Goal: Task Accomplishment & Management: Use online tool/utility

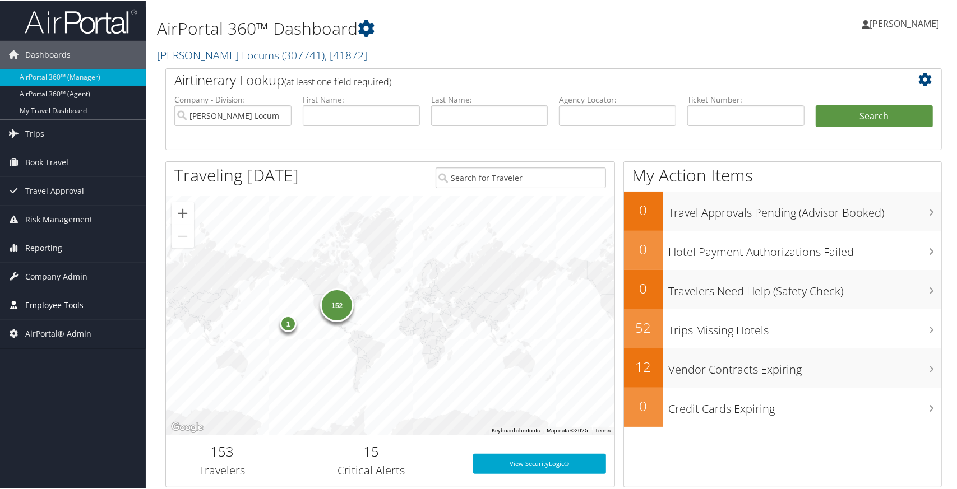
click at [73, 303] on span "Employee Tools" at bounding box center [54, 304] width 58 height 28
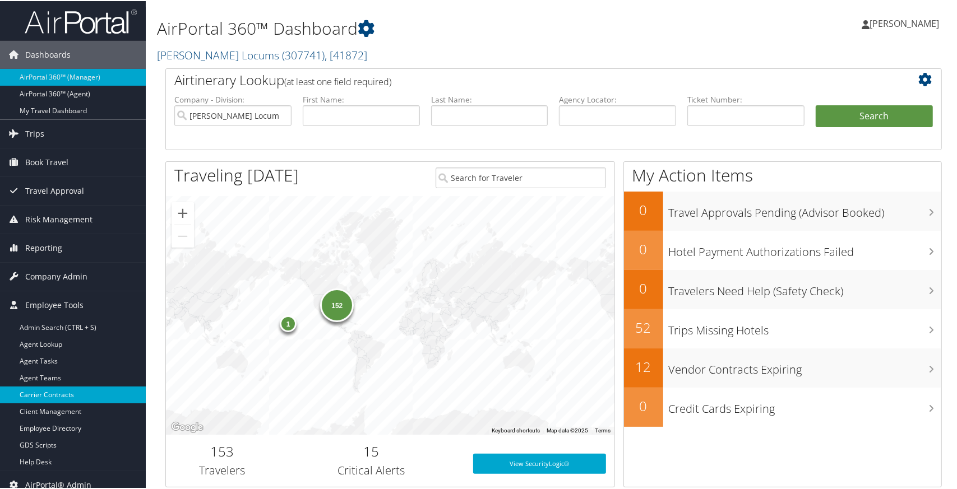
click at [63, 397] on link "Carrier Contracts" at bounding box center [73, 394] width 146 height 17
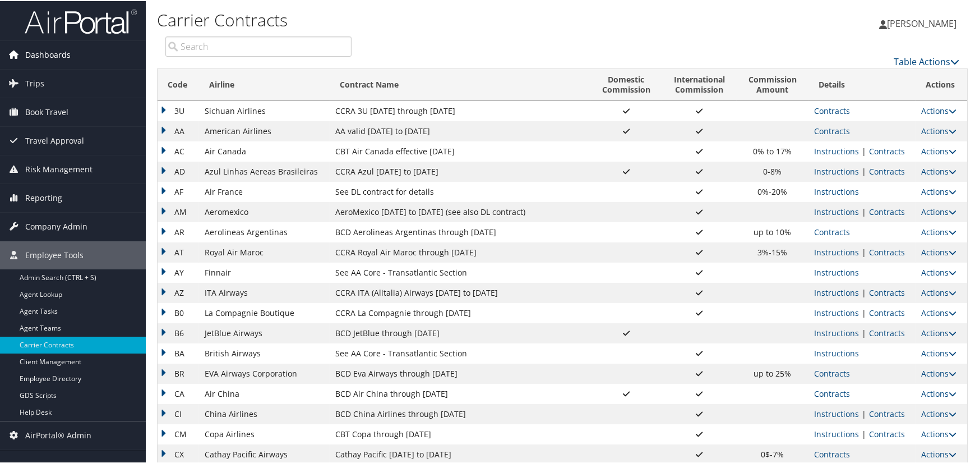
click at [55, 51] on span "Dashboards" at bounding box center [47, 54] width 45 height 28
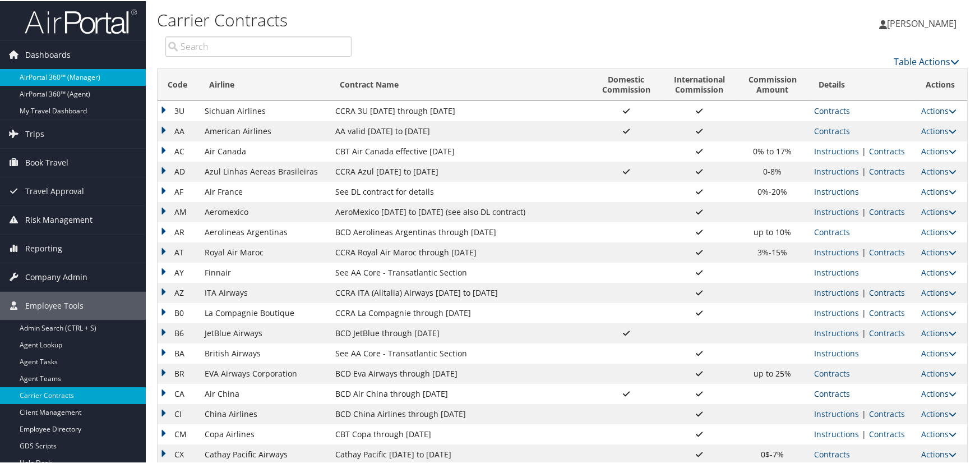
click at [59, 72] on link "AirPortal 360™ (Manager)" at bounding box center [73, 76] width 146 height 17
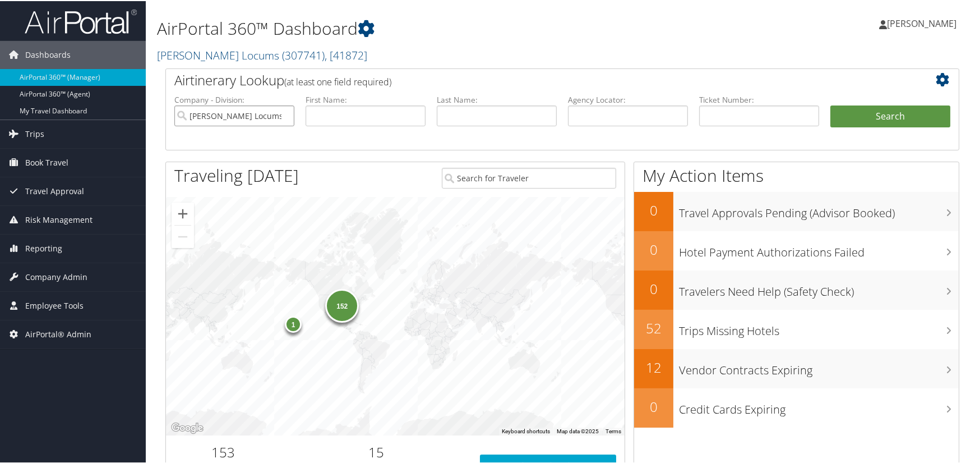
click at [283, 114] on input "[PERSON_NAME] Locums" at bounding box center [234, 114] width 120 height 21
click at [640, 118] on input "text" at bounding box center [628, 114] width 120 height 21
paste input "CUEFHY"
type input "CUEFHY"
click at [896, 114] on button "Search" at bounding box center [890, 115] width 120 height 22
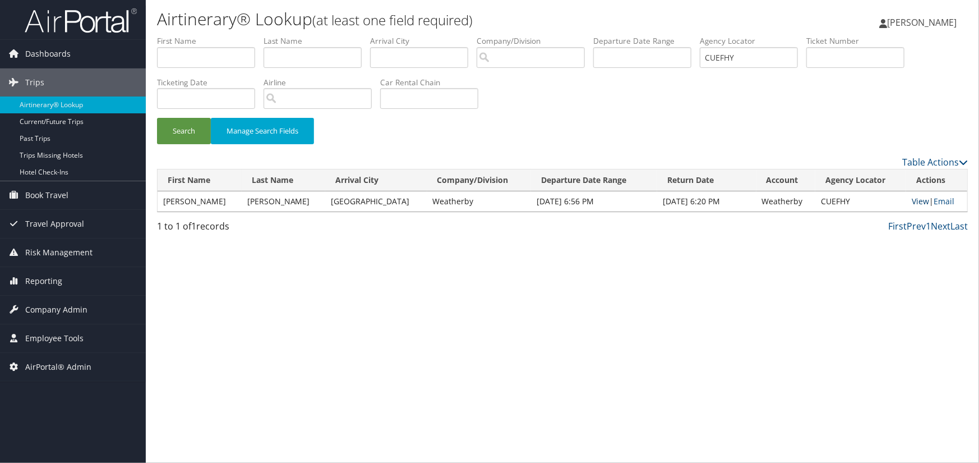
click at [915, 198] on link "View" at bounding box center [920, 201] width 17 height 11
click at [56, 368] on span "AirPortal® Admin" at bounding box center [58, 367] width 66 height 28
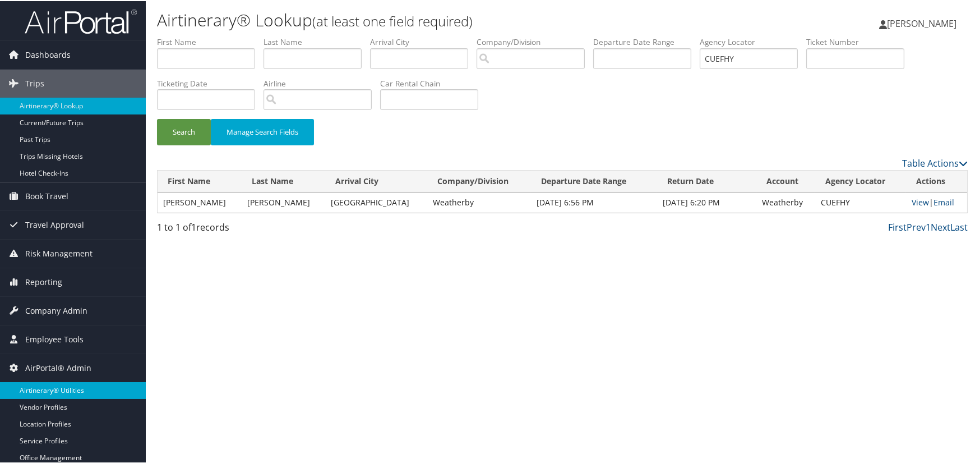
click at [78, 389] on link "Airtinerary® Utilities" at bounding box center [73, 389] width 146 height 17
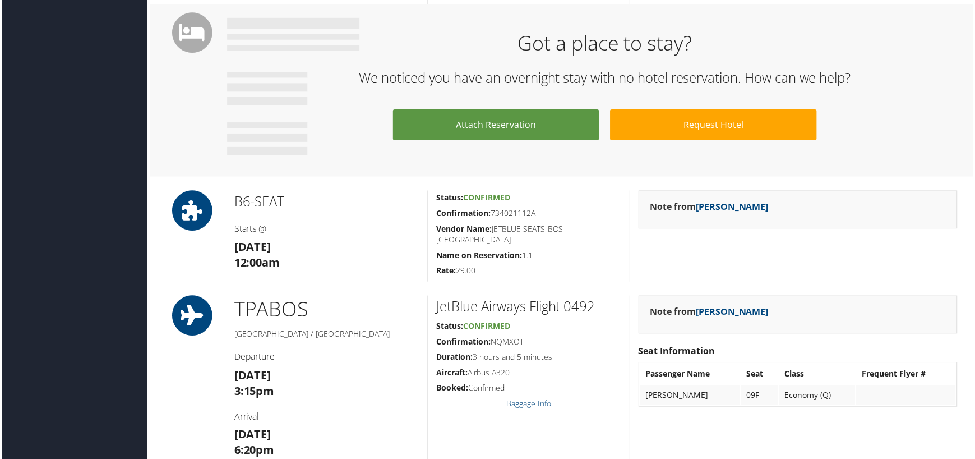
scroll to position [99, 0]
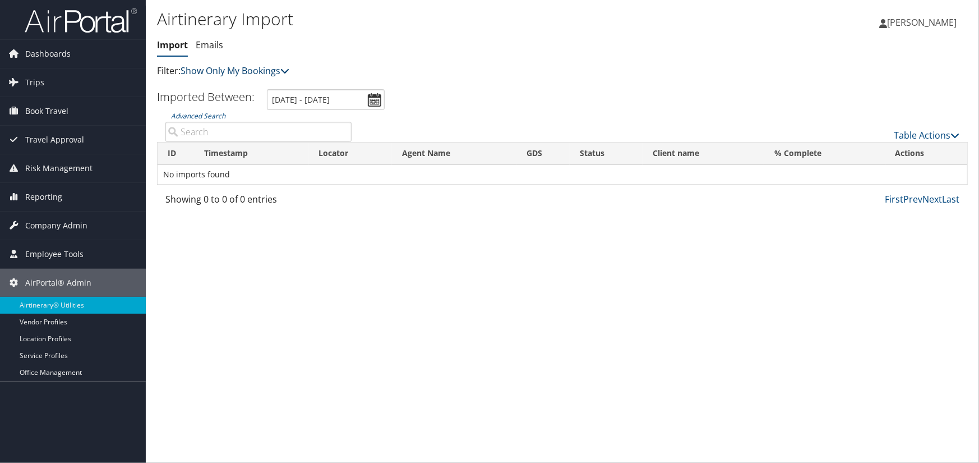
click at [270, 72] on link "Show Only My Bookings" at bounding box center [235, 70] width 109 height 12
click at [267, 89] on link "Show My TMC Bookings" at bounding box center [256, 88] width 147 height 19
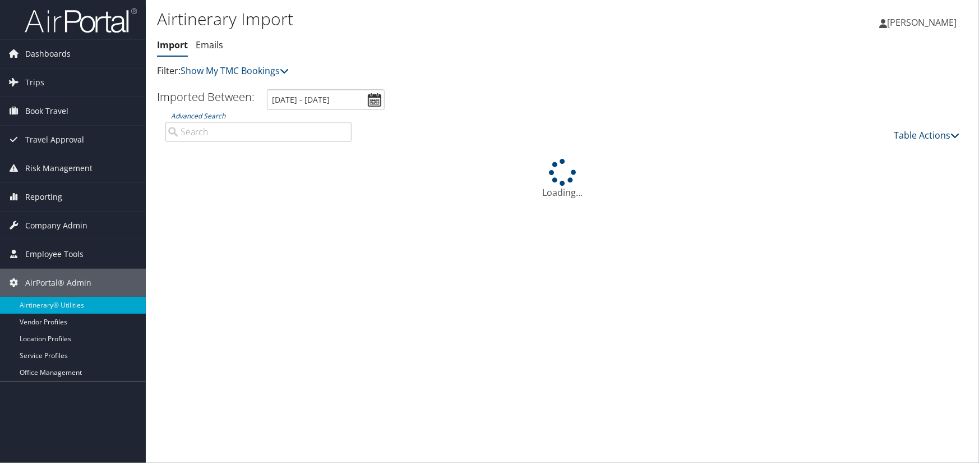
click at [933, 134] on link "Table Actions" at bounding box center [927, 135] width 66 height 12
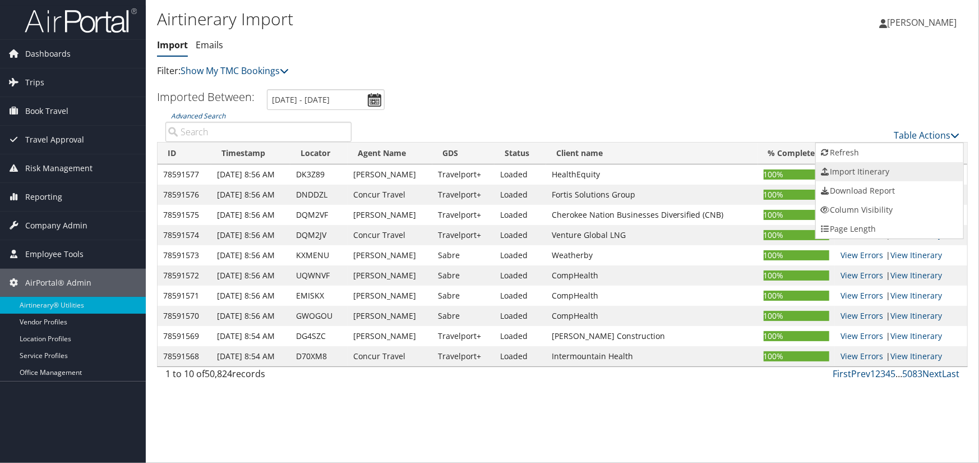
click at [867, 173] on link "Import Itinerary" at bounding box center [889, 171] width 147 height 19
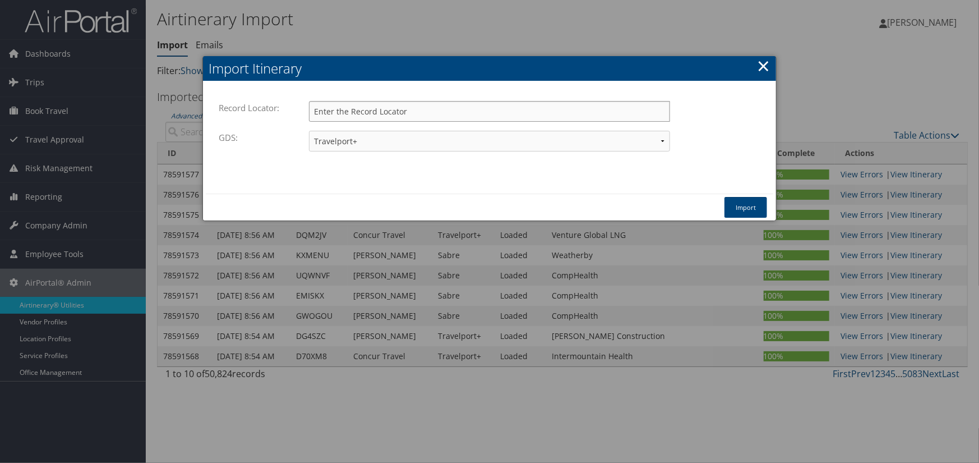
drag, startPoint x: 386, startPoint y: 105, endPoint x: 394, endPoint y: 108, distance: 8.0
click at [386, 105] on input "Record Locator:" at bounding box center [489, 111] width 361 height 21
paste input "CUEFHY"
type input "CUEFHY"
click at [367, 140] on select "Travelport+ Worldspan Apollo Sabre Amadeus" at bounding box center [489, 141] width 361 height 21
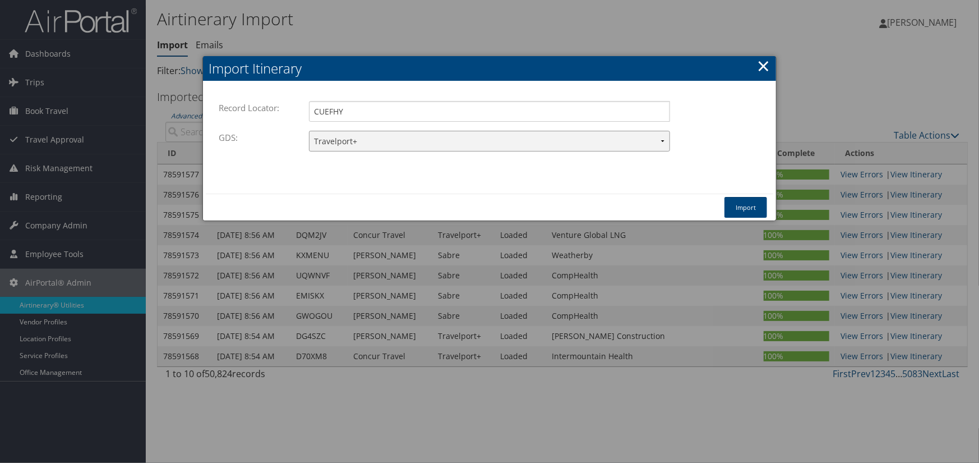
select select "1W"
click at [309, 131] on select "Travelport+ Worldspan Apollo Sabre Amadeus" at bounding box center [489, 141] width 361 height 21
click at [752, 209] on button "Import" at bounding box center [745, 207] width 43 height 21
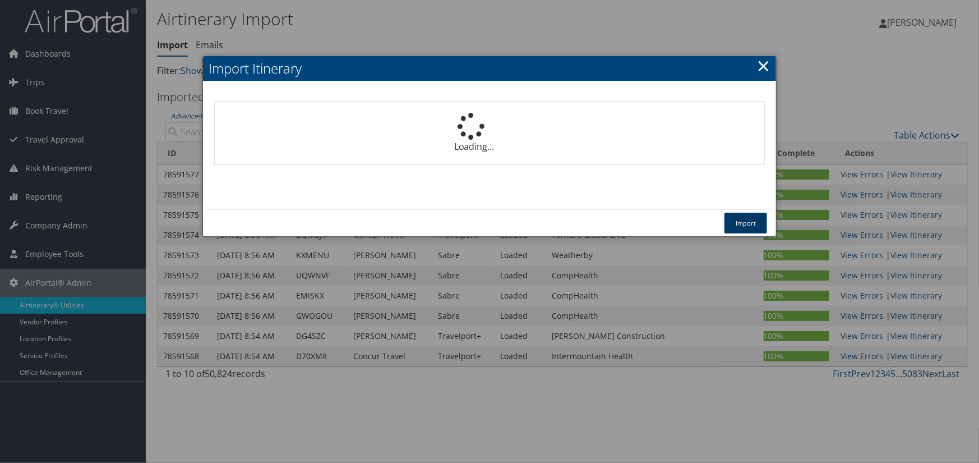
select select "1P"
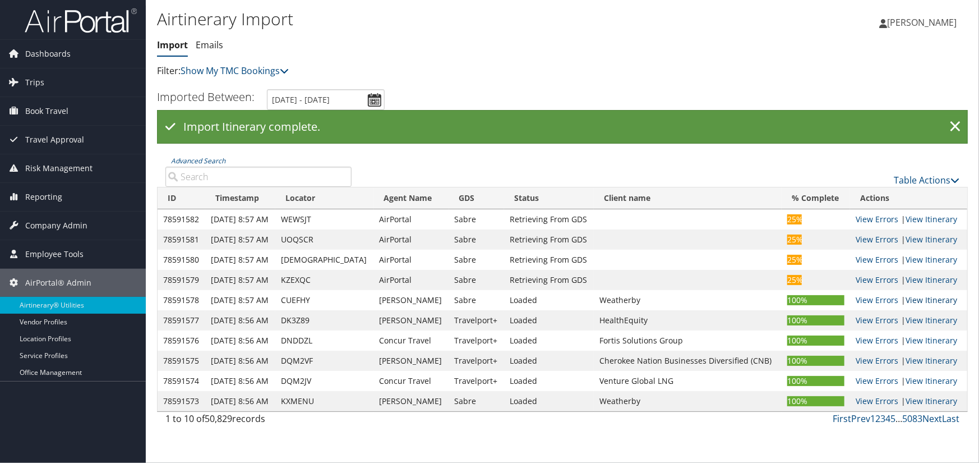
click at [923, 302] on link "View Itinerary" at bounding box center [931, 299] width 52 height 11
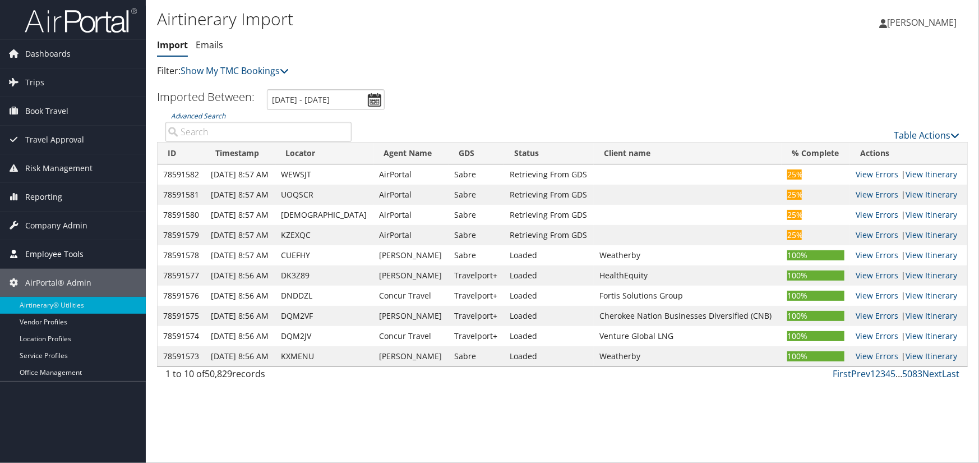
click at [63, 247] on span "Employee Tools" at bounding box center [54, 254] width 58 height 28
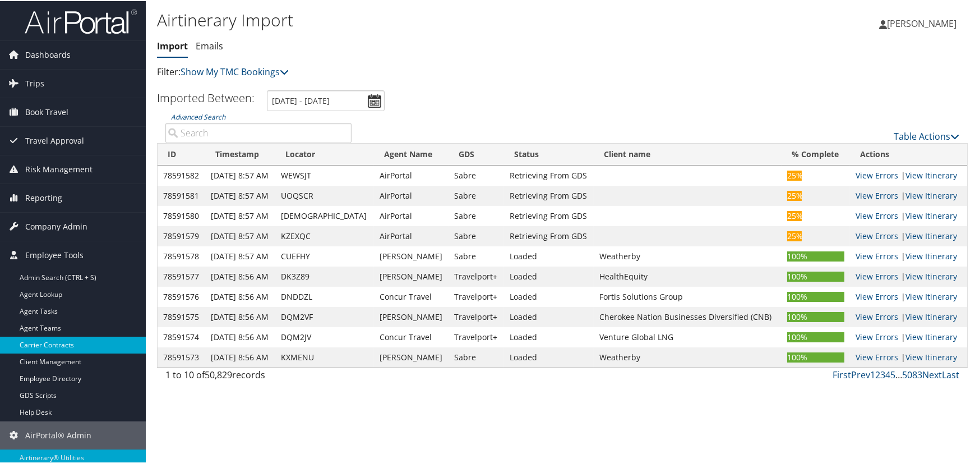
click at [54, 346] on link "Carrier Contracts" at bounding box center [73, 343] width 146 height 17
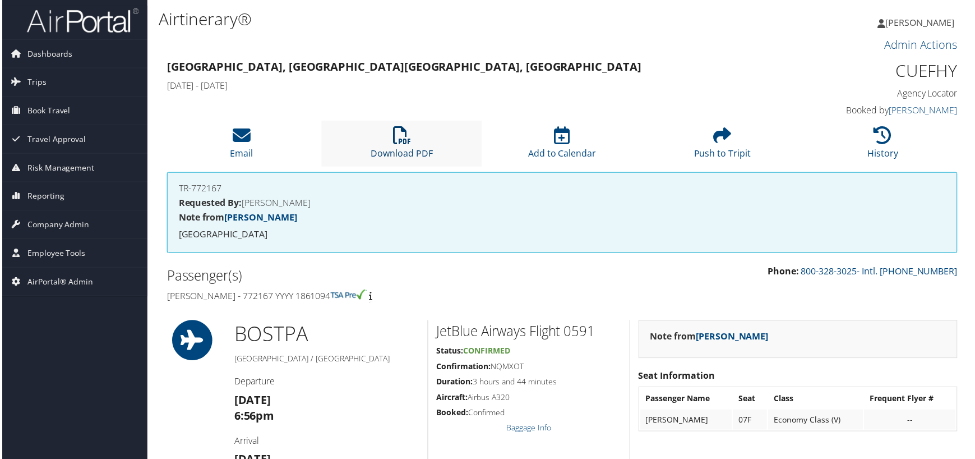
click at [396, 131] on icon at bounding box center [401, 136] width 18 height 18
click at [52, 280] on span "AirPortal® Admin" at bounding box center [58, 283] width 66 height 28
click at [57, 250] on span "Employee Tools" at bounding box center [54, 254] width 58 height 28
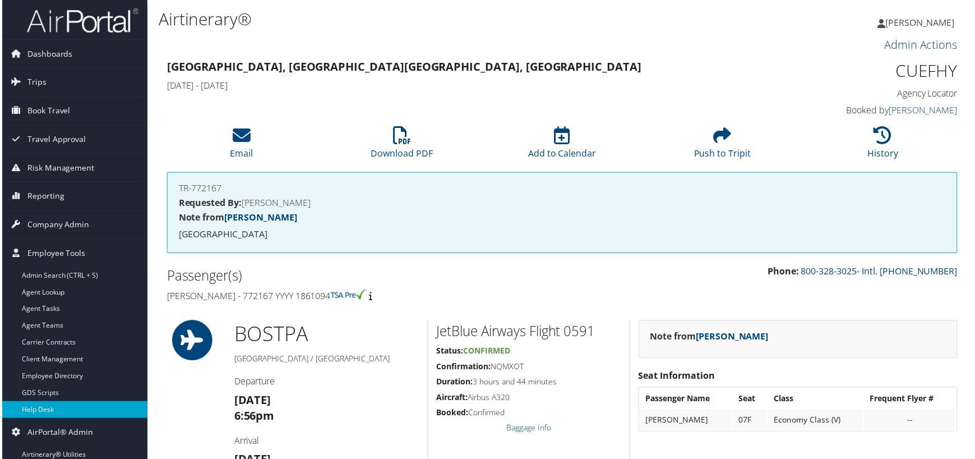
click at [38, 407] on link "Help Desk" at bounding box center [73, 411] width 146 height 17
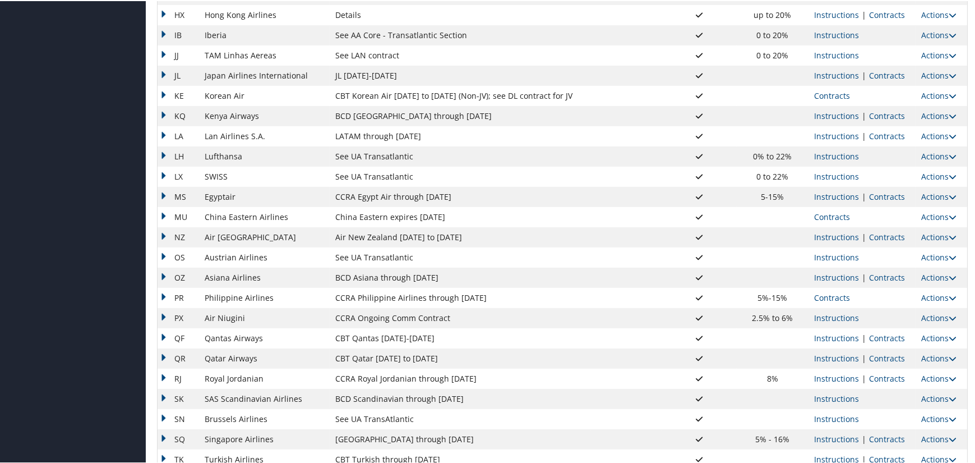
scroll to position [729, 0]
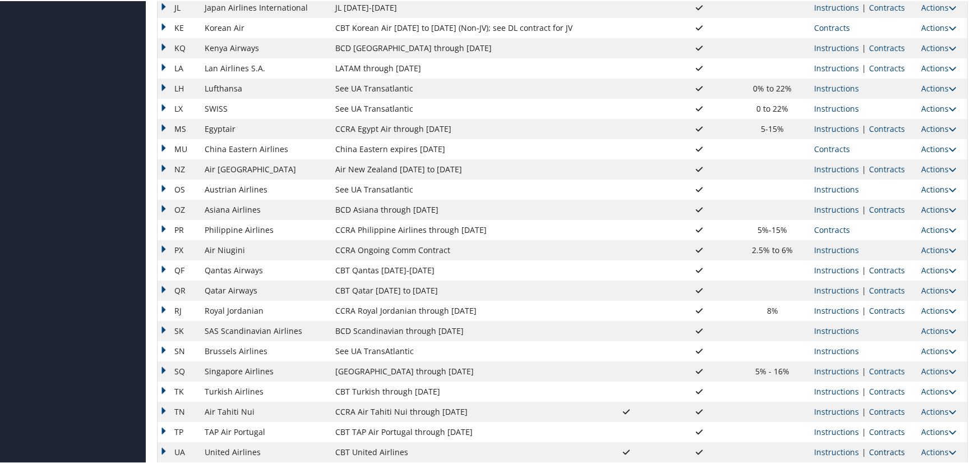
click at [883, 446] on link "Contracts" at bounding box center [887, 450] width 36 height 11
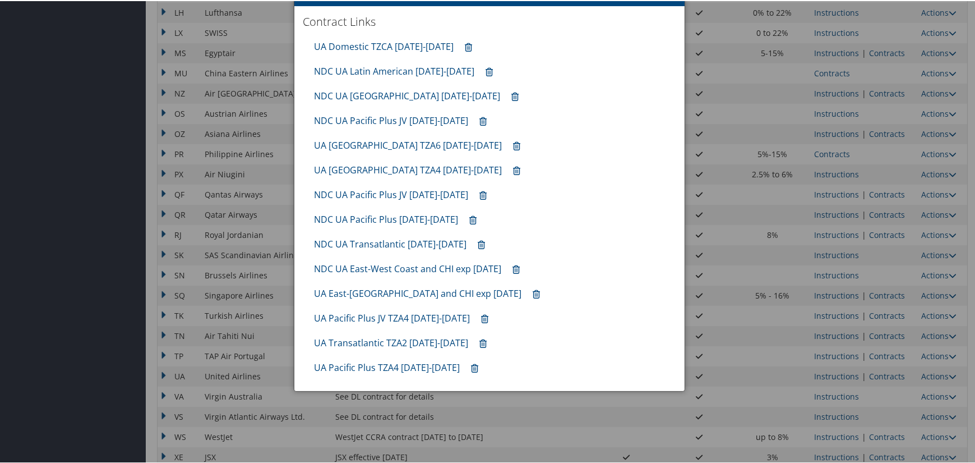
scroll to position [785, 0]
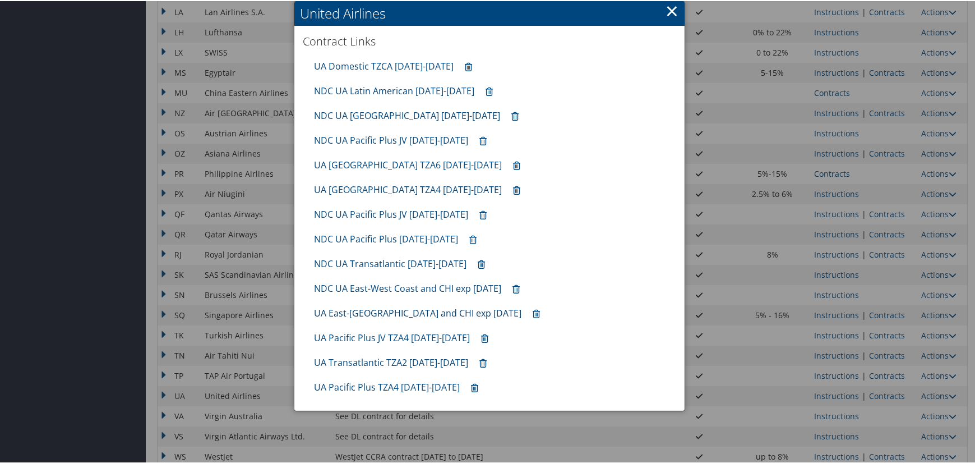
click at [387, 309] on link "UA East-West Coast and CHI exp 10.31.25" at bounding box center [417, 312] width 207 height 12
click at [673, 10] on link "×" at bounding box center [671, 9] width 13 height 22
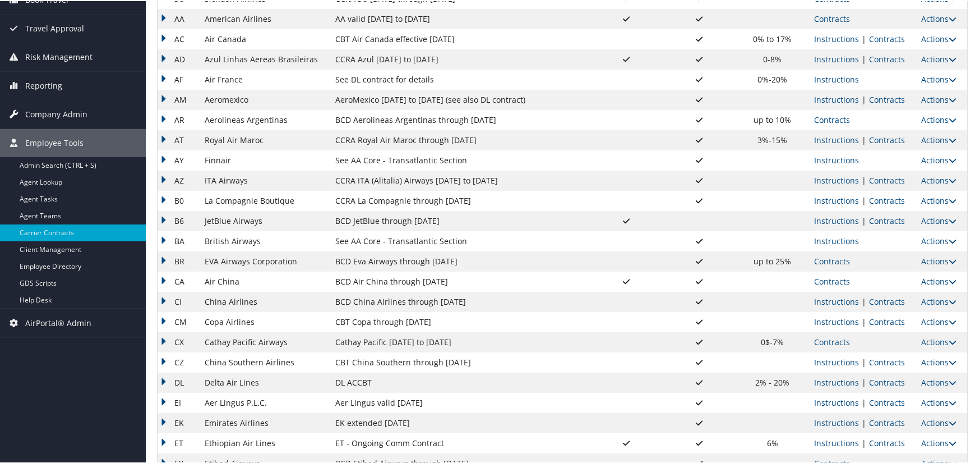
scroll to position [0, 0]
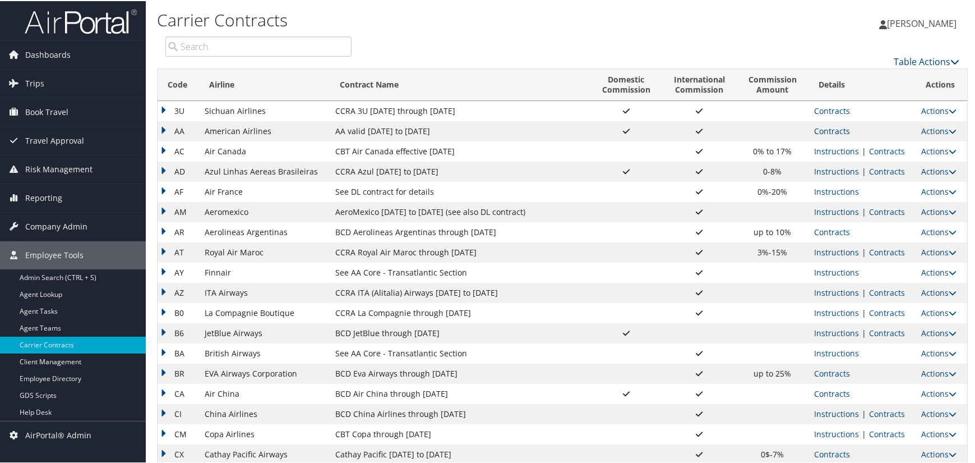
click at [827, 129] on link "Contracts" at bounding box center [832, 129] width 36 height 11
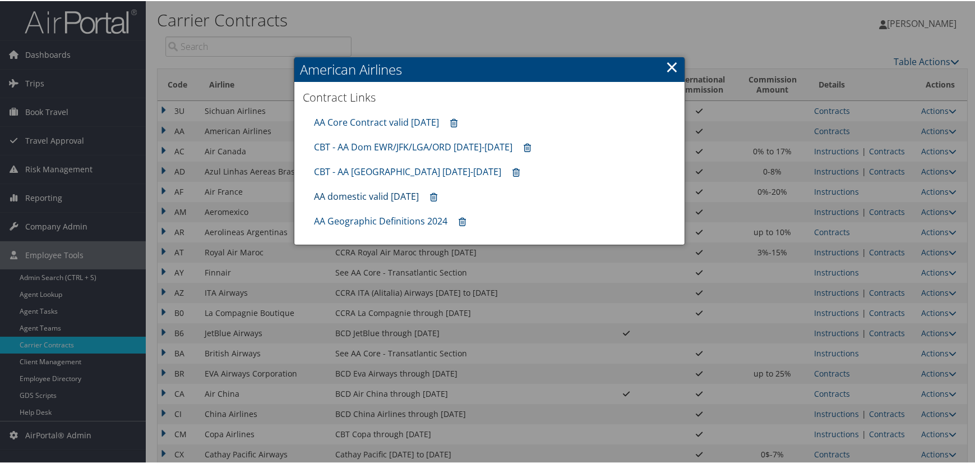
click at [367, 193] on link "AA domestic valid 30jun26" at bounding box center [366, 195] width 105 height 12
click at [556, 15] on div at bounding box center [489, 231] width 979 height 463
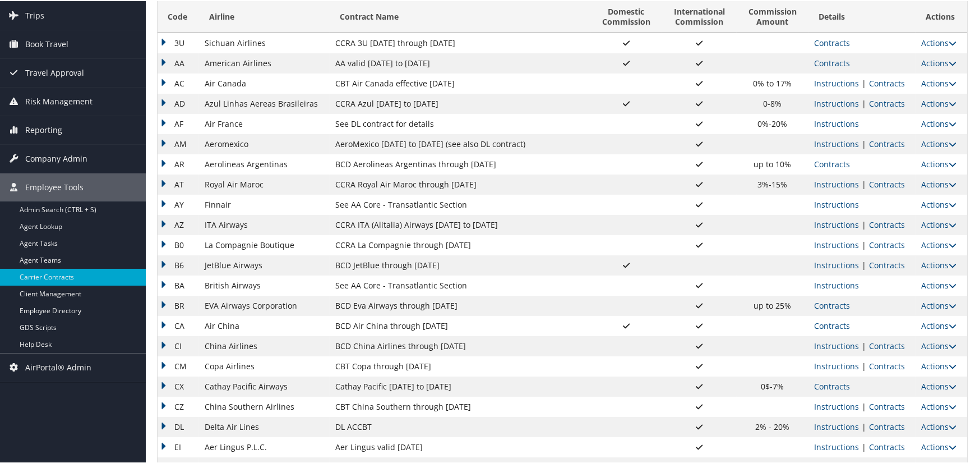
scroll to position [112, 0]
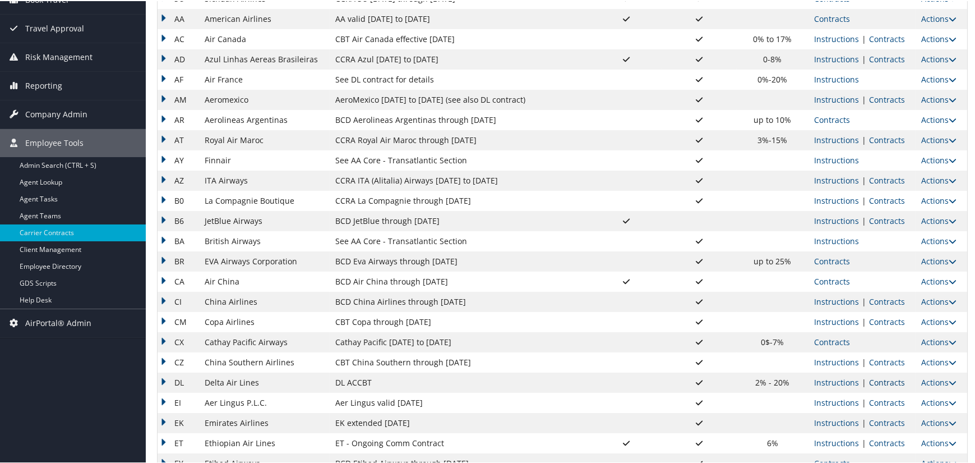
click at [882, 377] on link "Contracts" at bounding box center [887, 381] width 36 height 11
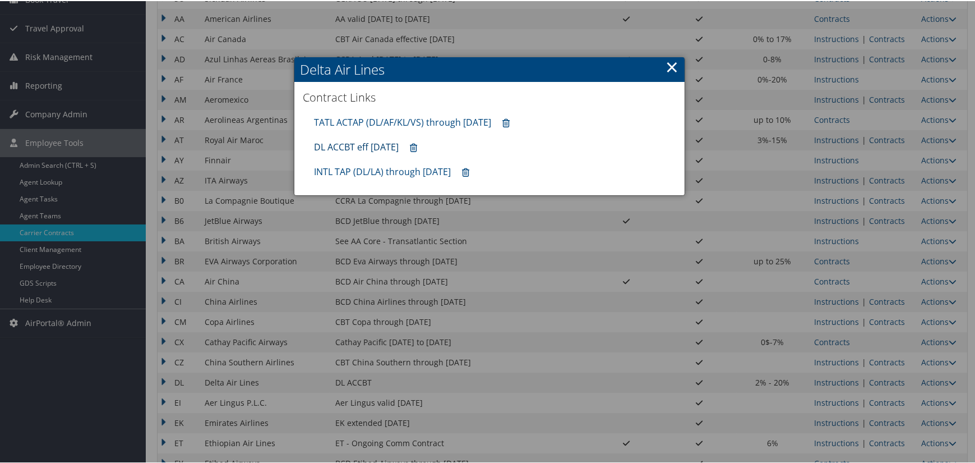
click at [353, 142] on link "DL ACCBT eff Aug 2025" at bounding box center [356, 146] width 85 height 12
